Goal: Task Accomplishment & Management: Manage account settings

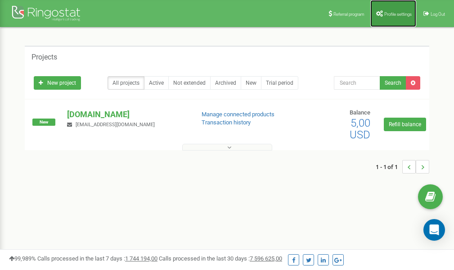
click at [395, 14] on span "Profile settings" at bounding box center [398, 14] width 27 height 5
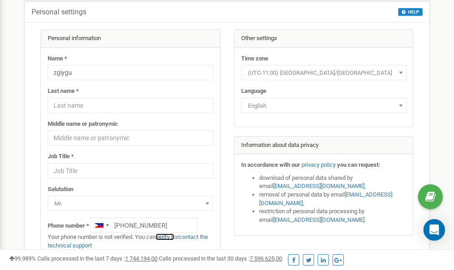
click at [169, 236] on link "verify it" at bounding box center [165, 236] width 18 height 7
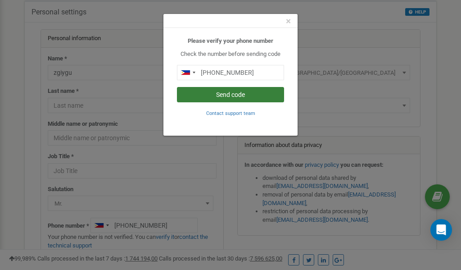
click at [213, 93] on button "Send code" at bounding box center [230, 94] width 107 height 15
